Goal: Task Accomplishment & Management: Manage account settings

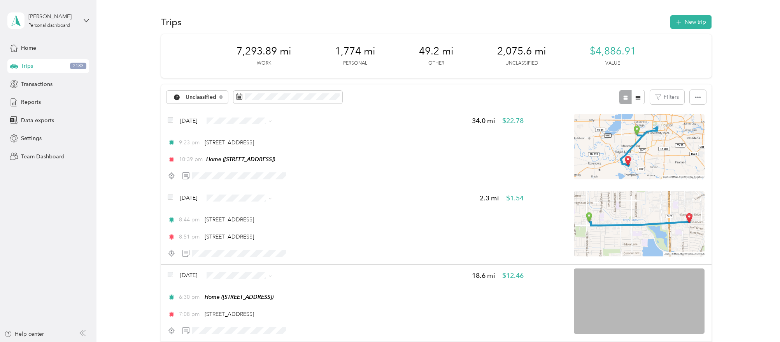
click at [70, 220] on aside "[PERSON_NAME] Personal dashboard Home Trips 2183 Transactions Reports Data expo…" at bounding box center [48, 171] width 96 height 342
click at [21, 217] on aside "[PERSON_NAME] Personal dashboard Home Trips 2183 Transactions Reports Data expo…" at bounding box center [48, 171] width 96 height 342
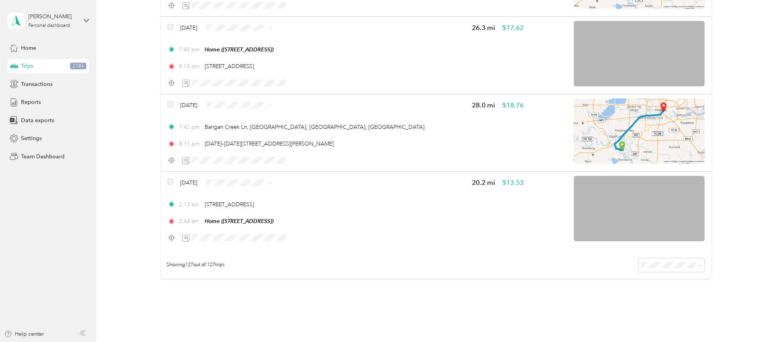
scroll to position [9562, 0]
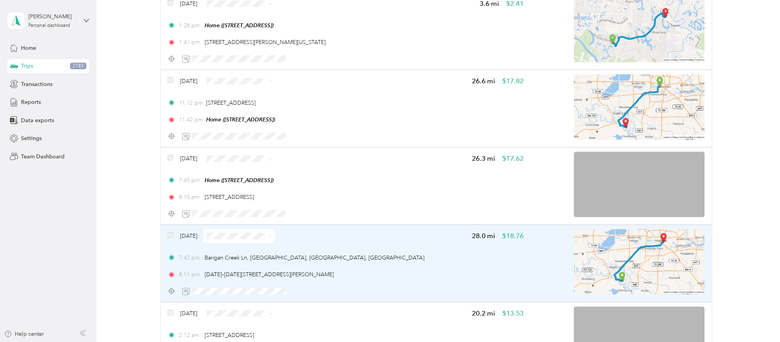
click at [167, 225] on div "[DATE] 28.0 mi $18.76 7:42 pm [GEOGRAPHIC_DATA], [GEOGRAPHIC_DATA], [GEOGRAPHIC…" at bounding box center [436, 263] width 551 height 77
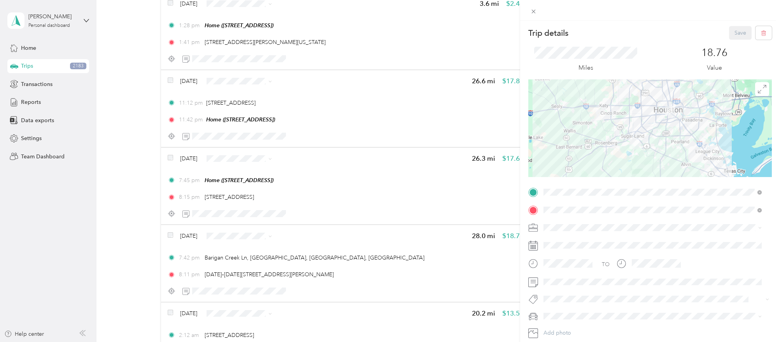
click at [156, 219] on div "Trip details Save This trip cannot be edited because it is either under review,…" at bounding box center [390, 171] width 780 height 342
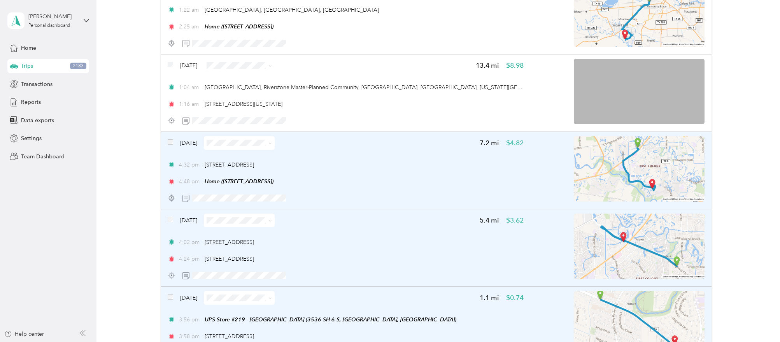
scroll to position [9026, 0]
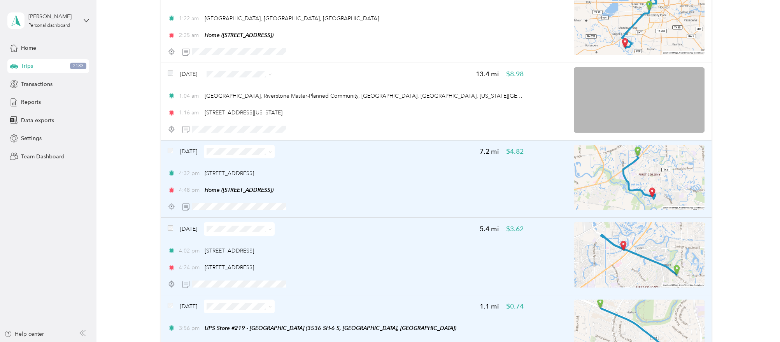
click at [174, 145] on div "[DATE]" at bounding box center [221, 152] width 107 height 14
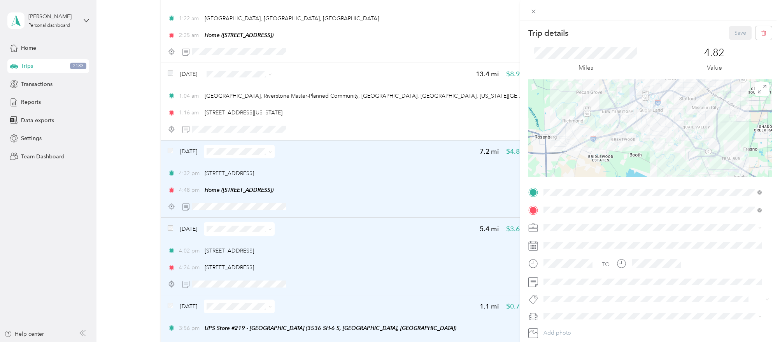
click at [174, 139] on div "Trip details Save This trip cannot be edited because it is either under review,…" at bounding box center [390, 171] width 780 height 342
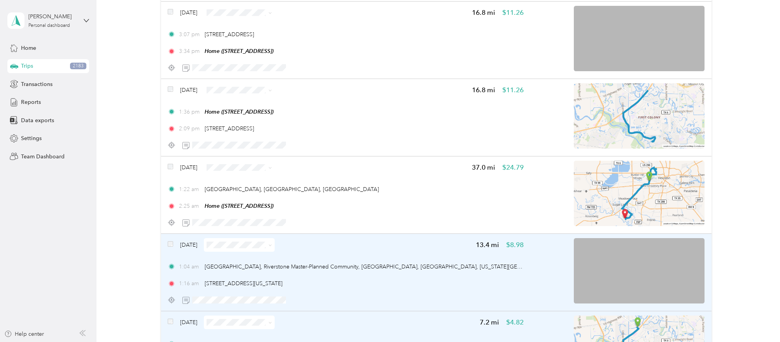
scroll to position [8880, 0]
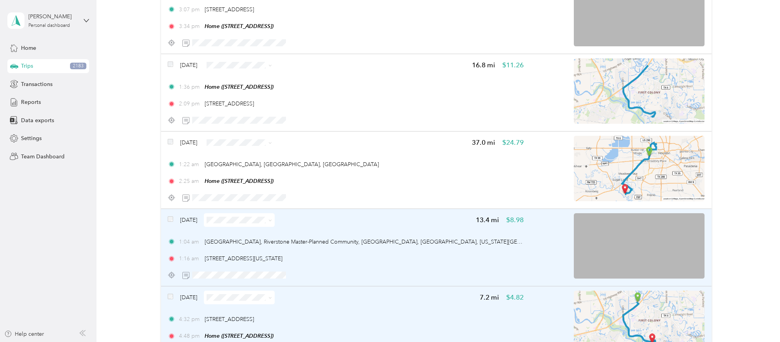
click at [228, 214] on span at bounding box center [239, 220] width 71 height 14
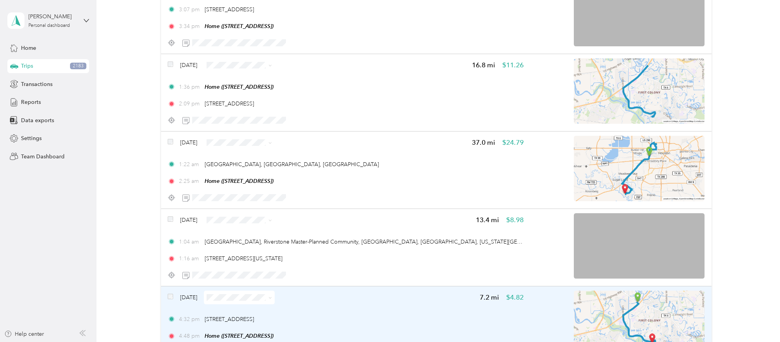
click at [258, 233] on span "Personal" at bounding box center [260, 235] width 46 height 8
click at [233, 133] on div "Click to name as a Favorite Place" at bounding box center [262, 135] width 91 height 19
click at [235, 128] on div "Click to name as a Favorite Place" at bounding box center [262, 135] width 91 height 19
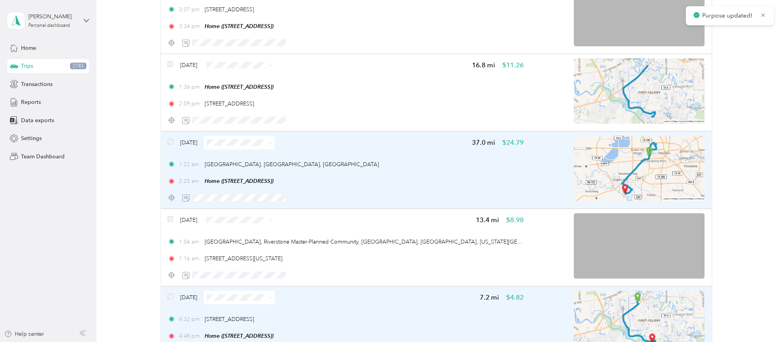
click at [258, 136] on span at bounding box center [239, 143] width 71 height 14
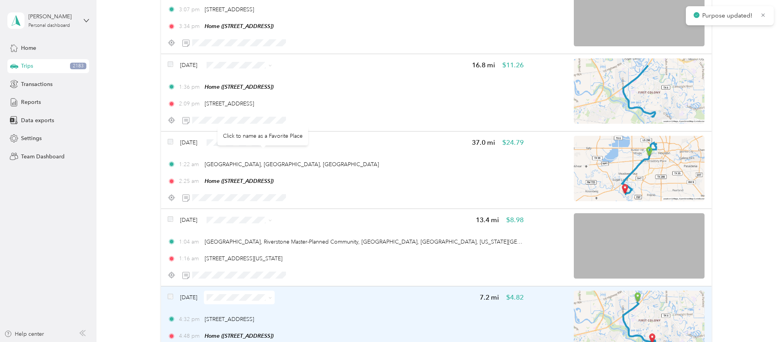
click at [266, 131] on div "Click to name as a Favorite Place" at bounding box center [262, 135] width 91 height 19
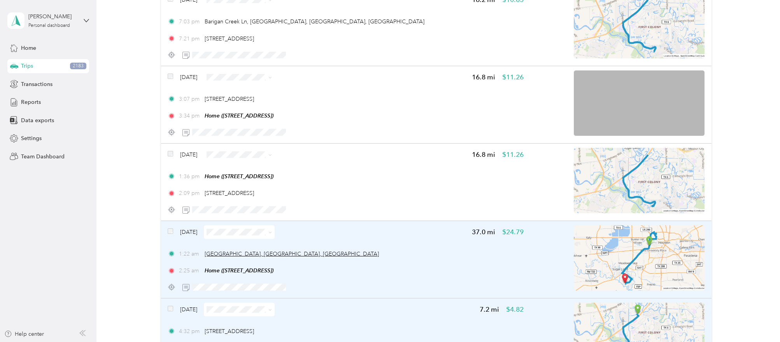
scroll to position [8783, 0]
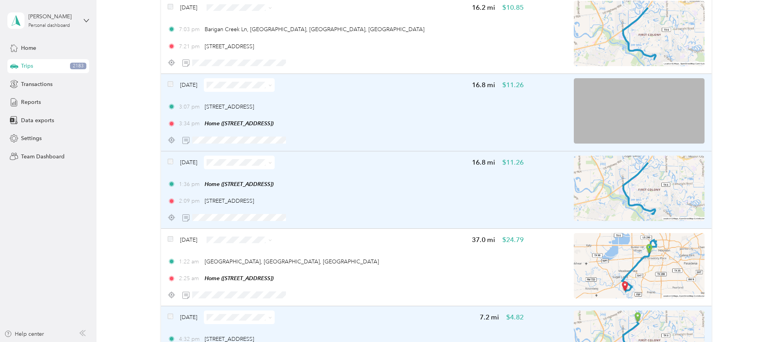
click at [173, 78] on div "[DATE]" at bounding box center [221, 85] width 107 height 14
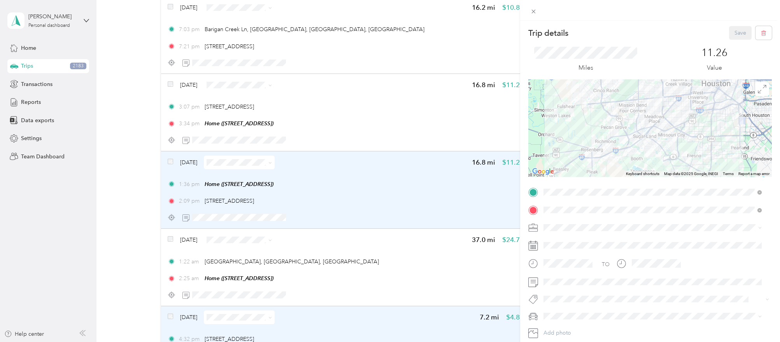
click at [173, 74] on div "Trip details Save This trip cannot be edited because it is either under review,…" at bounding box center [390, 171] width 780 height 342
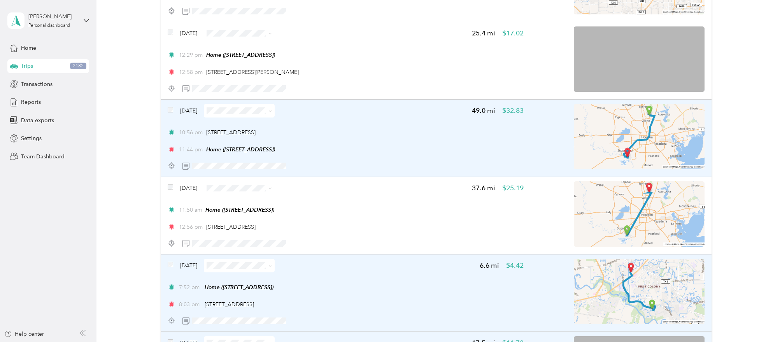
scroll to position [8345, 0]
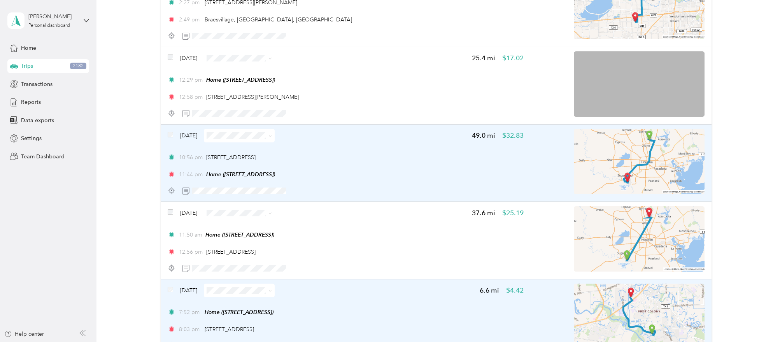
click at [358, 130] on div "[DATE] 49.0 mi $32.83" at bounding box center [346, 136] width 356 height 14
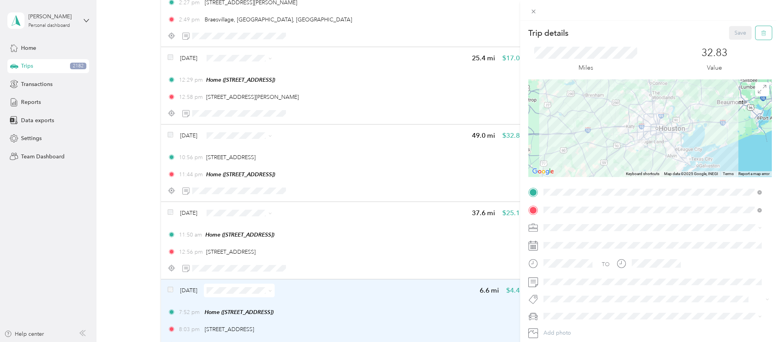
click at [763, 34] on icon "button" at bounding box center [763, 33] width 0 height 2
click at [733, 42] on button "Yes" at bounding box center [733, 42] width 15 height 12
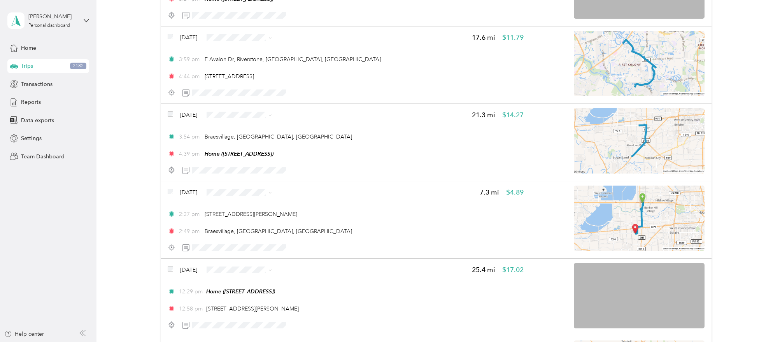
scroll to position [8102, 0]
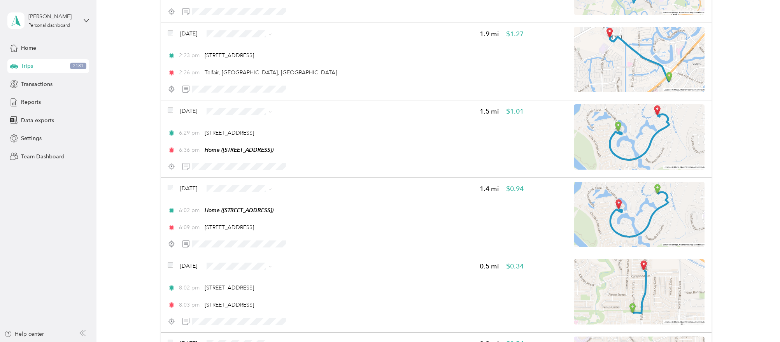
scroll to position [5573, 0]
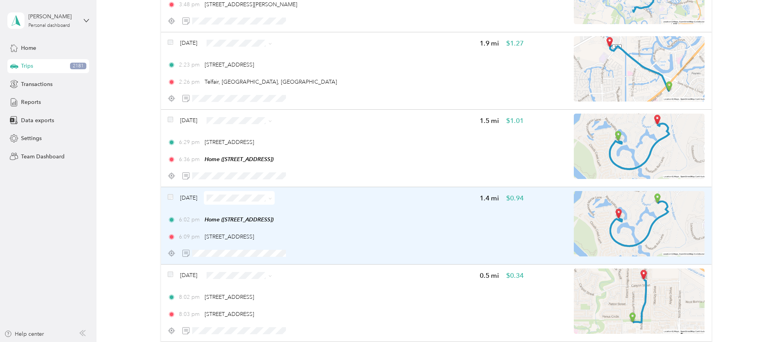
click at [473, 200] on div "[DATE] 1.4 mi $0.94 6:02 pm Home ([STREET_ADDRESS]) 6:09 pm [STREET_ADDRESS]" at bounding box center [346, 225] width 356 height 69
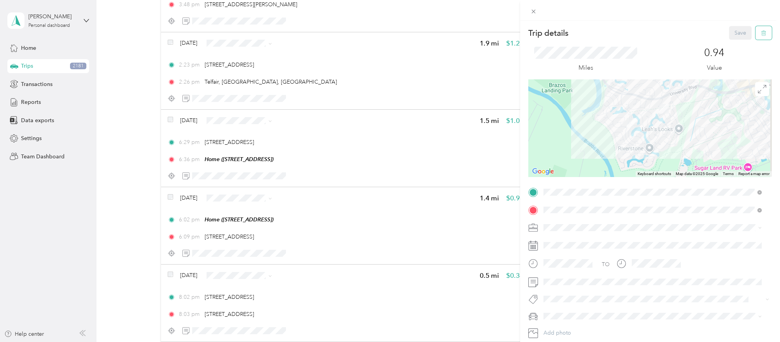
click at [762, 32] on button "button" at bounding box center [764, 33] width 16 height 14
click at [730, 46] on button "Yes" at bounding box center [733, 42] width 15 height 12
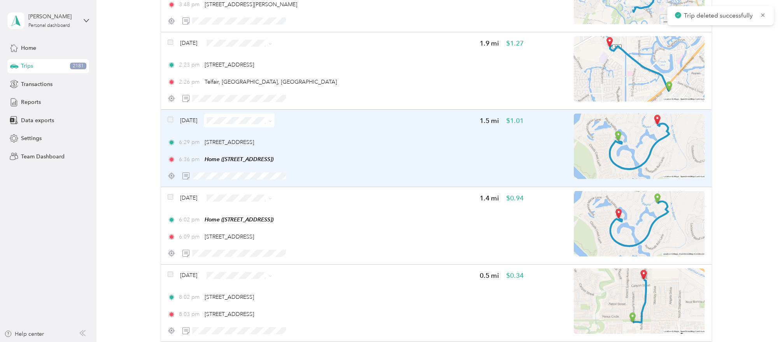
click at [502, 146] on div "6:29 pm [STREET_ADDRESS] 6:36 pm Home ([STREET_ADDRESS])" at bounding box center [346, 150] width 356 height 25
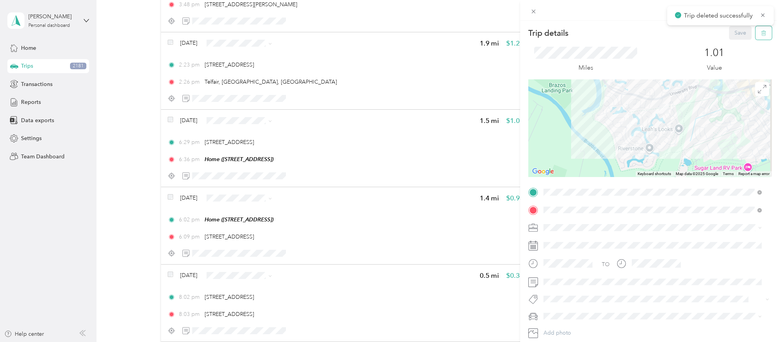
click at [761, 35] on icon "button" at bounding box center [763, 32] width 5 height 5
click at [729, 44] on button "Yes" at bounding box center [733, 42] width 15 height 12
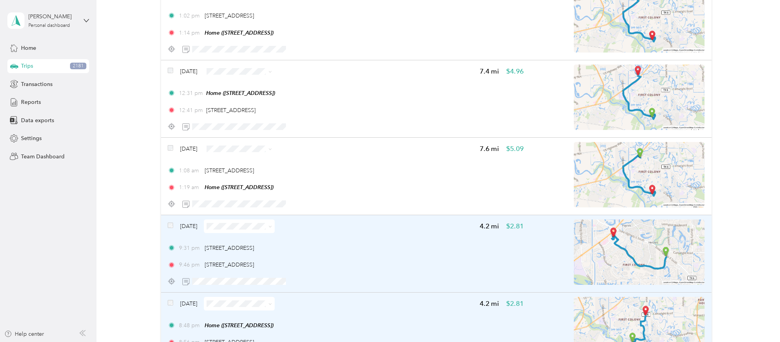
scroll to position [3725, 0]
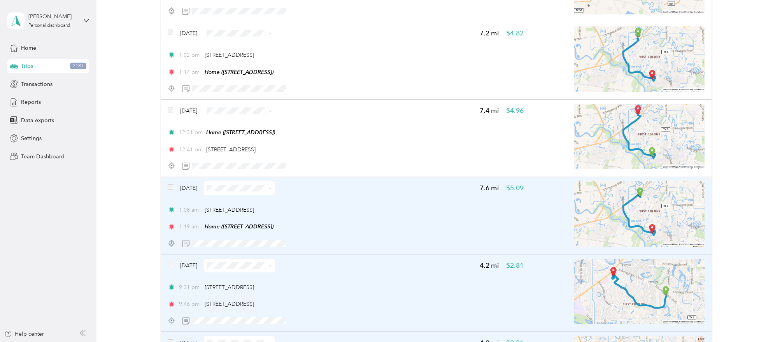
click at [174, 184] on div "[DATE]" at bounding box center [221, 188] width 107 height 14
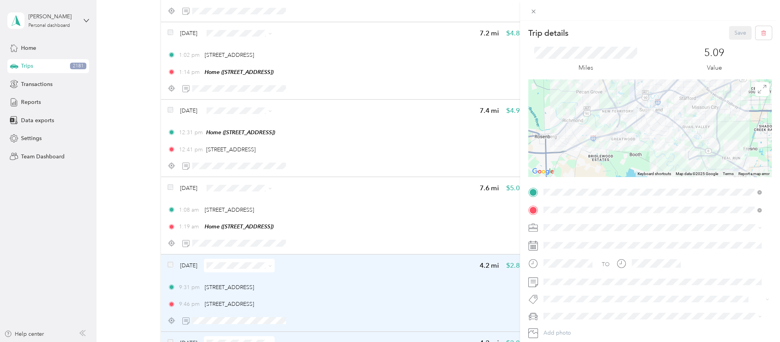
click at [156, 183] on div "Trip details Save This trip cannot be edited because it is either under review,…" at bounding box center [390, 171] width 780 height 342
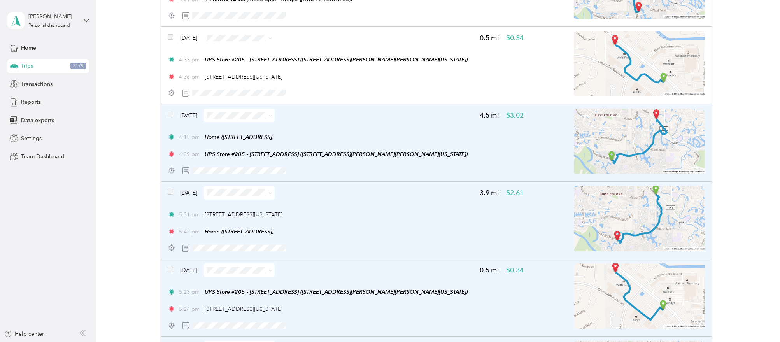
scroll to position [2850, 0]
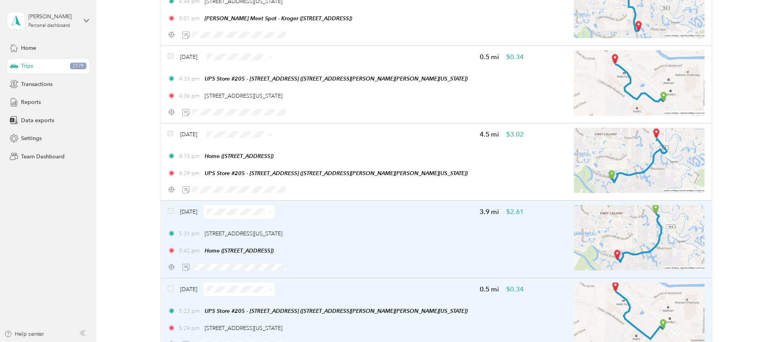
drag, startPoint x: 169, startPoint y: 117, endPoint x: 135, endPoint y: 118, distance: 33.8
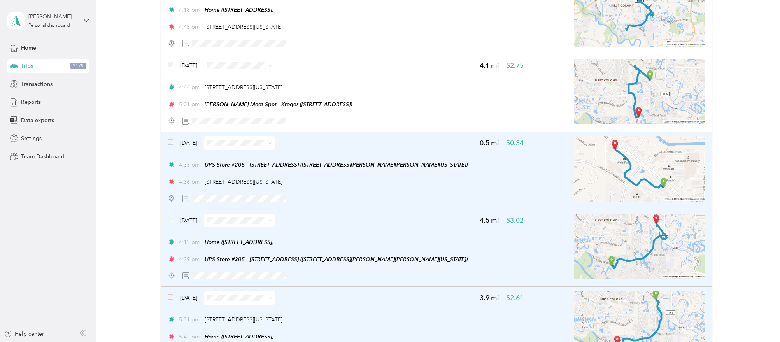
scroll to position [2753, 0]
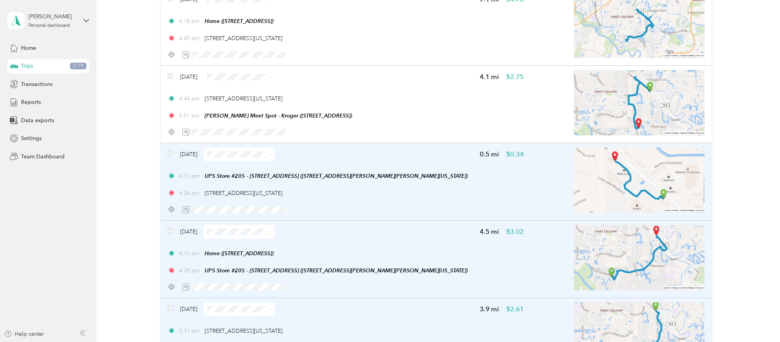
click at [173, 149] on div "[DATE]" at bounding box center [221, 154] width 107 height 14
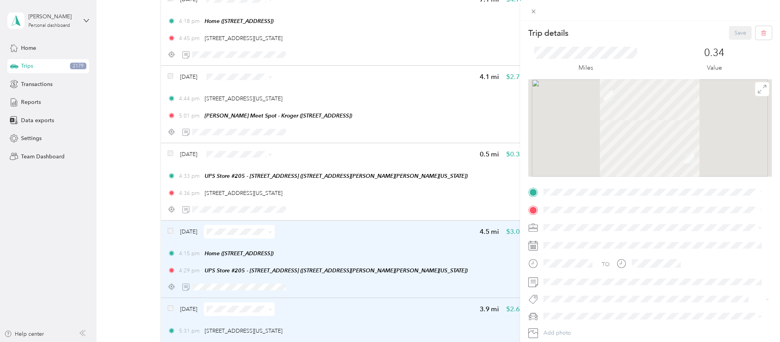
click at [169, 72] on div "Trip details Save This trip cannot be edited because it is either under review,…" at bounding box center [390, 171] width 780 height 342
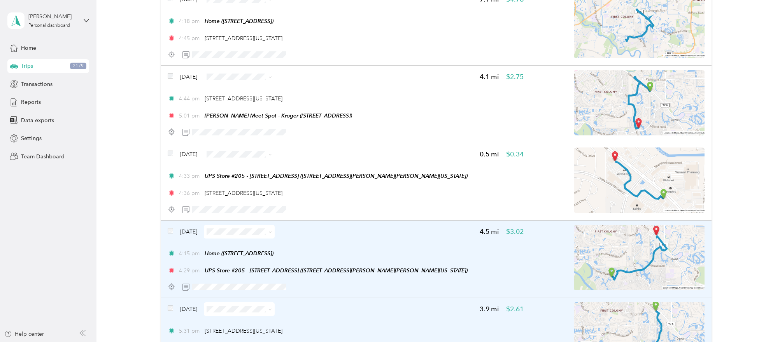
click at [171, 73] on div at bounding box center [390, 171] width 780 height 342
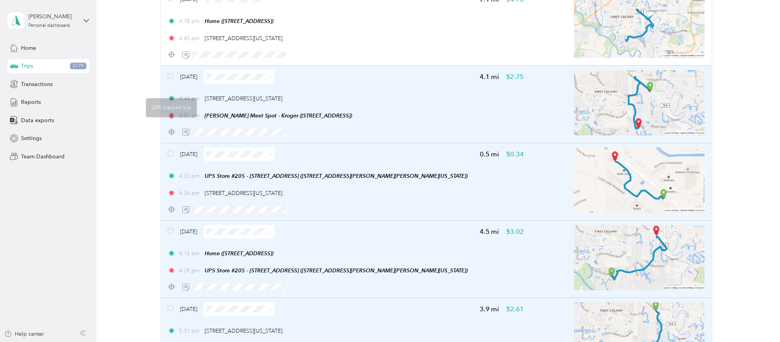
click at [173, 73] on div "[DATE]" at bounding box center [221, 77] width 107 height 14
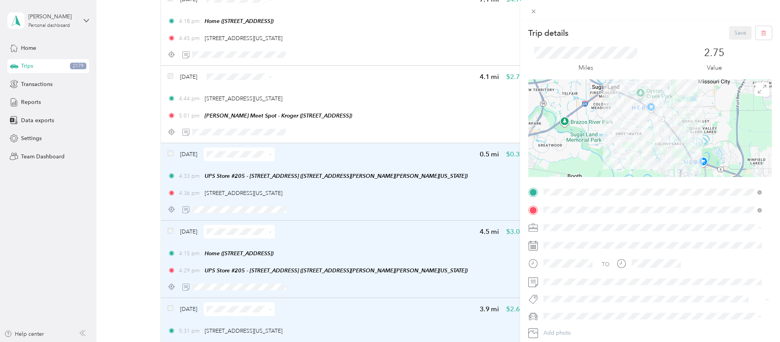
click at [151, 120] on div "Trip details Save This trip cannot be edited because it is either under review,…" at bounding box center [390, 171] width 780 height 342
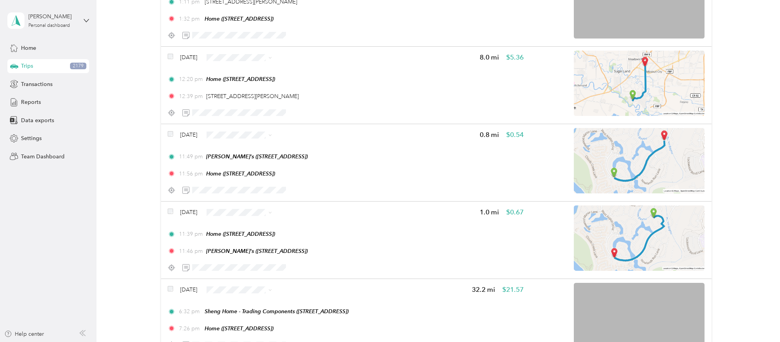
scroll to position [1683, 0]
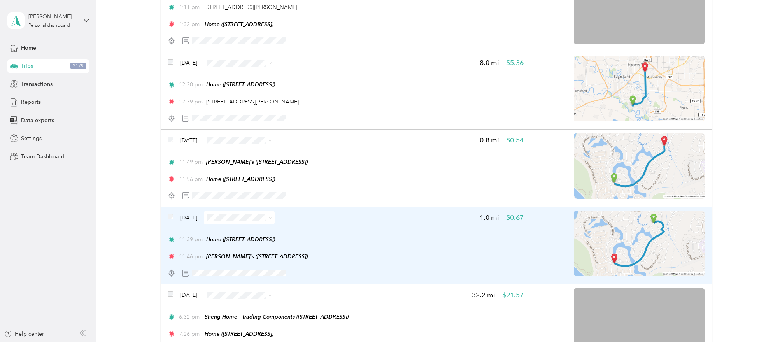
click at [426, 223] on div "[DATE] 1.0 mi $0.67 11:39 pm Home ([STREET_ADDRESS]) 11:46 pm [PERSON_NAME]'s (…" at bounding box center [346, 245] width 356 height 69
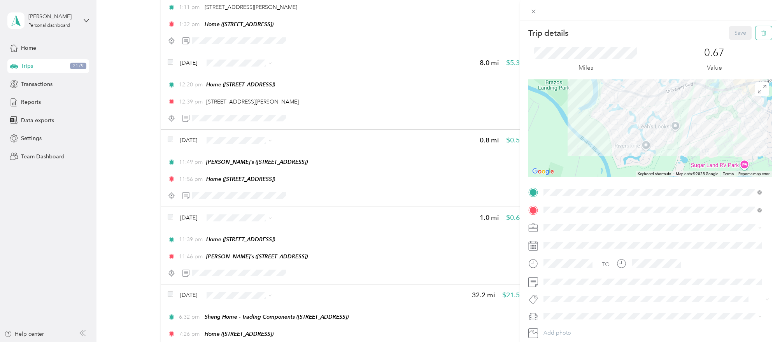
click at [761, 36] on span "button" at bounding box center [763, 33] width 5 height 7
click at [736, 41] on button "Yes" at bounding box center [733, 42] width 15 height 12
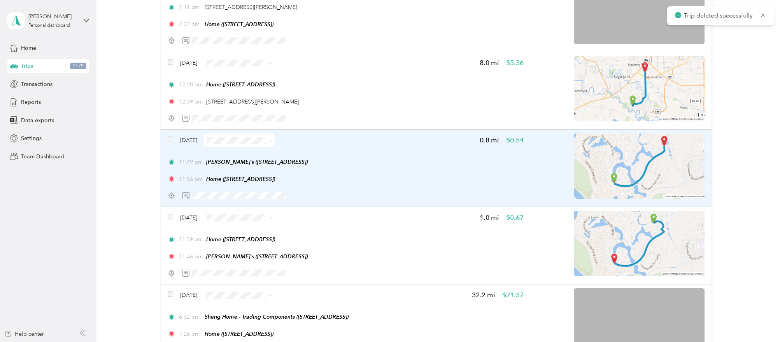
click at [479, 169] on div "11:49 pm [PERSON_NAME]'s ([STREET_ADDRESS]) 11:56 pm Home ([STREET_ADDRESS])" at bounding box center [346, 170] width 356 height 25
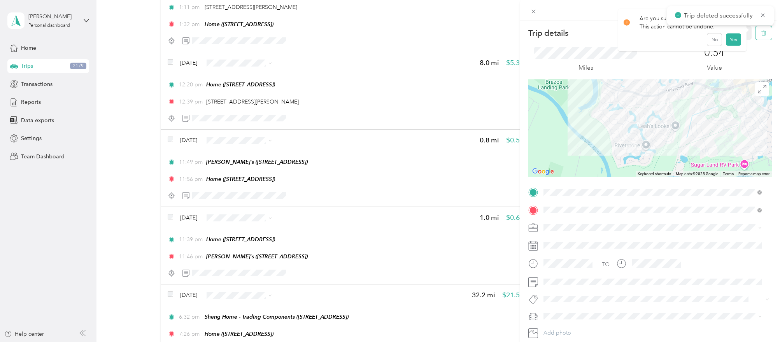
click at [761, 33] on icon "button" at bounding box center [763, 32] width 5 height 5
click at [732, 44] on button "Yes" at bounding box center [733, 42] width 15 height 12
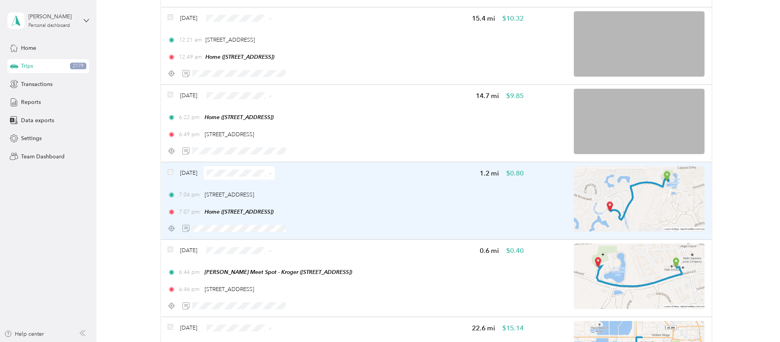
scroll to position [905, 0]
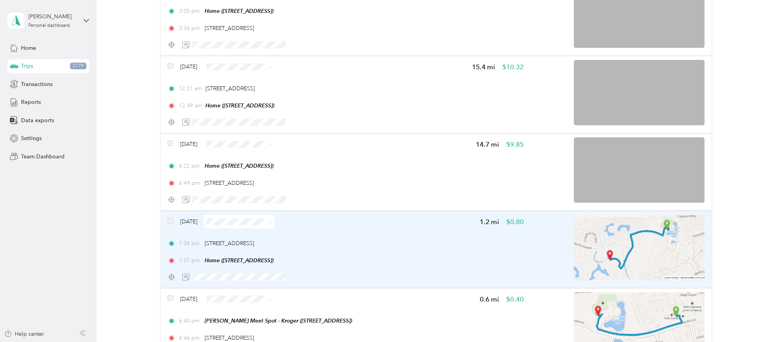
click at [424, 243] on div "7:04 pm [STREET_ADDRESS]" at bounding box center [346, 243] width 356 height 8
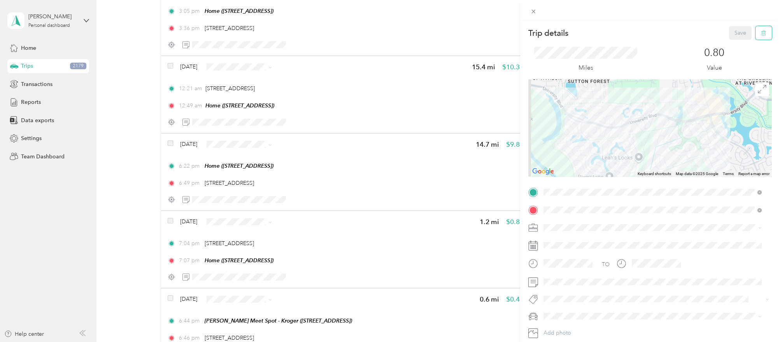
click at [761, 33] on icon "button" at bounding box center [763, 32] width 5 height 5
click at [736, 45] on button "Yes" at bounding box center [733, 42] width 15 height 12
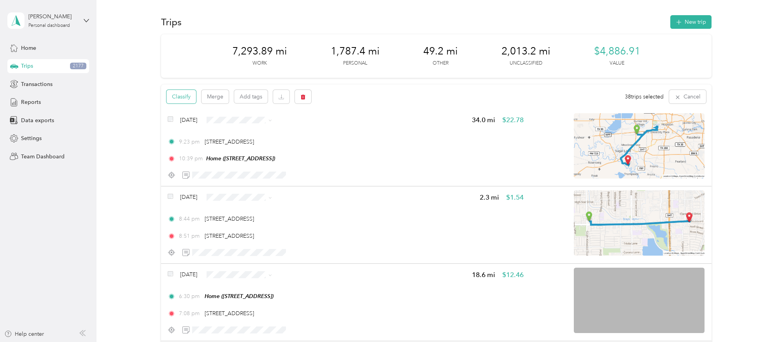
click at [191, 100] on button "Classify" at bounding box center [182, 97] width 30 height 14
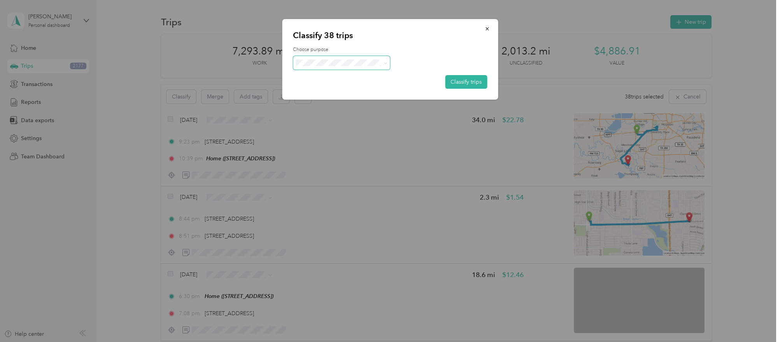
drag, startPoint x: 381, startPoint y: 75, endPoint x: 373, endPoint y: 67, distance: 11.9
click at [381, 74] on div "Choose purpose Classify trips" at bounding box center [390, 67] width 194 height 42
click at [373, 67] on span at bounding box center [341, 63] width 97 height 14
click at [360, 73] on span "Work" at bounding box center [348, 77] width 72 height 8
click at [472, 81] on button "Classify trips" at bounding box center [466, 82] width 42 height 14
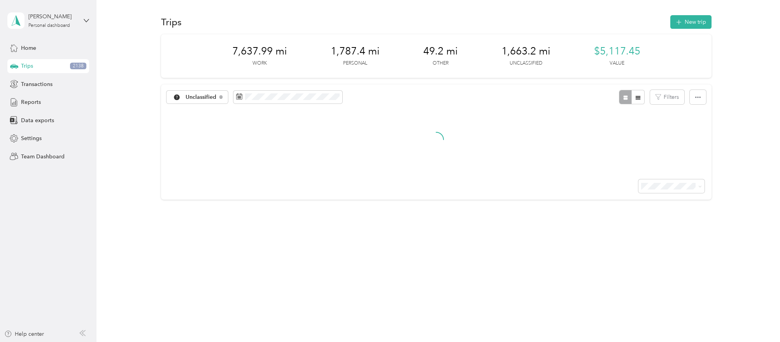
click at [766, 36] on div "7,637.99 mi Work 1,787.4 mi Personal 49.2 mi Other 1,663.2 mi Unclassified $5,1…" at bounding box center [436, 130] width 661 height 193
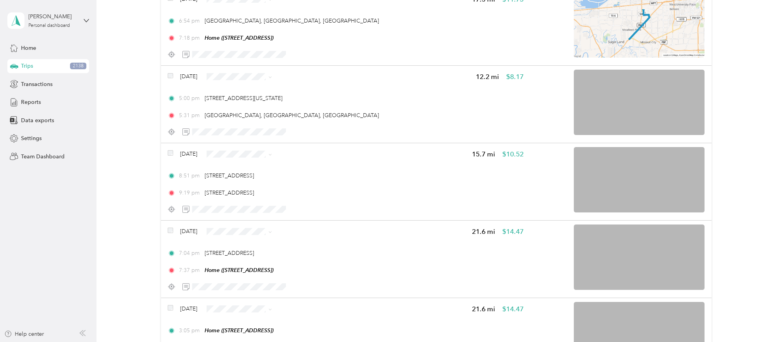
scroll to position [558, 0]
